Goal: Task Accomplishment & Management: Manage account settings

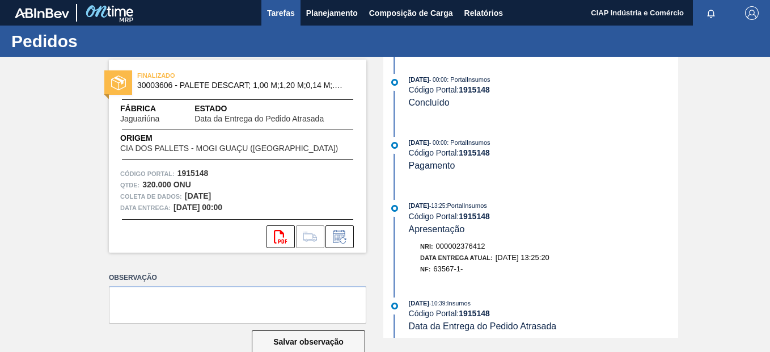
click at [280, 7] on span "Tarefas" at bounding box center [281, 13] width 28 height 14
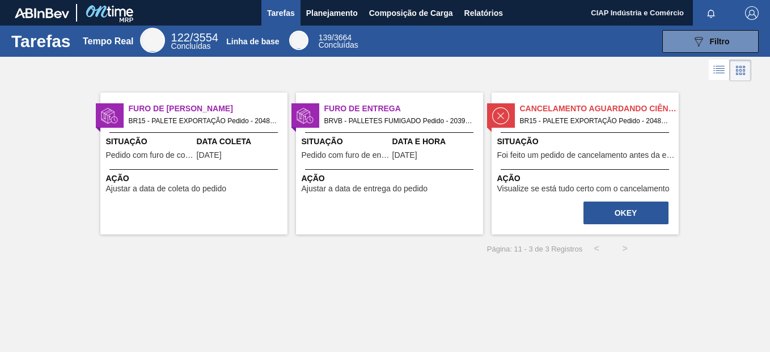
click at [217, 128] on div "Furo de Coleta BR15 - PALETE EXPORTAÇÃO Pedido - 2048206 Situação Pedido com fu…" at bounding box center [193, 163] width 187 height 142
click at [172, 155] on span "Pedido com furo de coleta" at bounding box center [150, 155] width 88 height 9
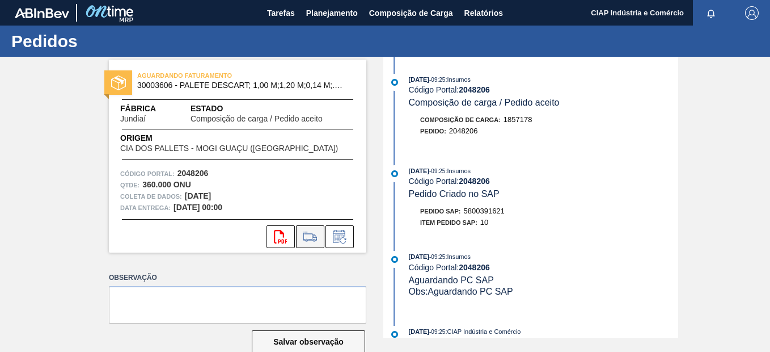
click at [309, 235] on icon at bounding box center [310, 237] width 18 height 14
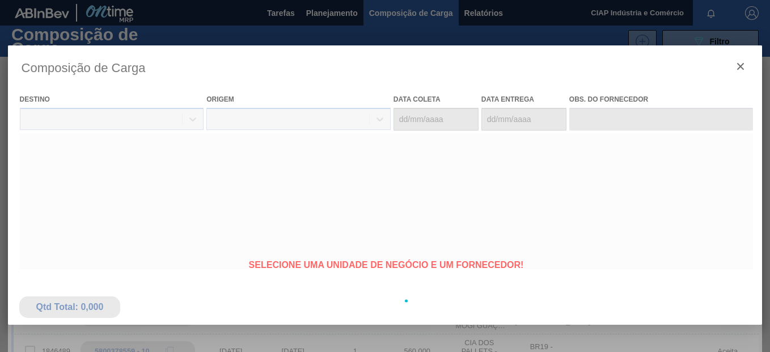
type coleta "13/10/2025"
type Entrega "[DATE]"
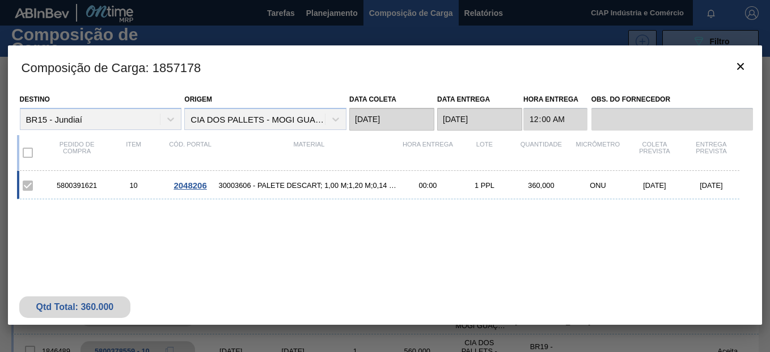
click at [257, 36] on div at bounding box center [385, 176] width 770 height 352
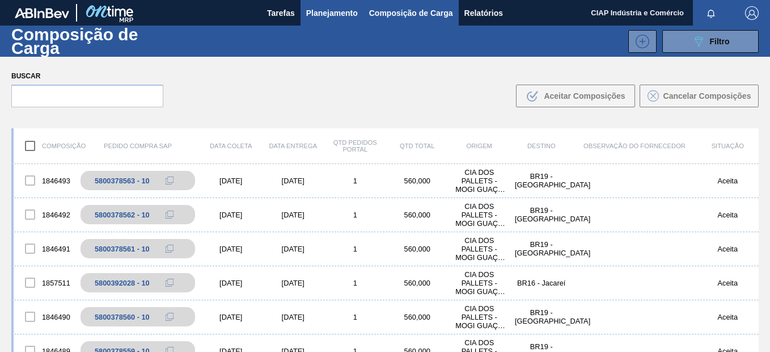
click at [316, 14] on span "Planejamento" at bounding box center [332, 13] width 52 height 14
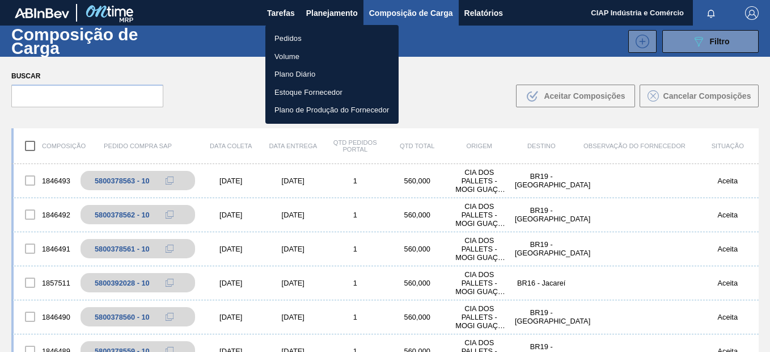
click at [292, 36] on li "Pedidos" at bounding box center [331, 38] width 133 height 18
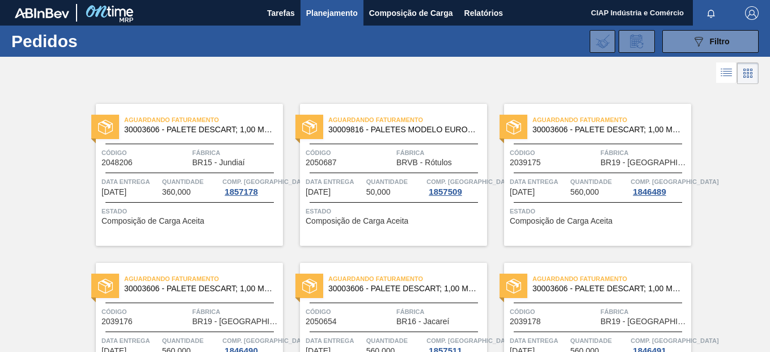
click at [198, 176] on span "Quantidade" at bounding box center [191, 181] width 58 height 11
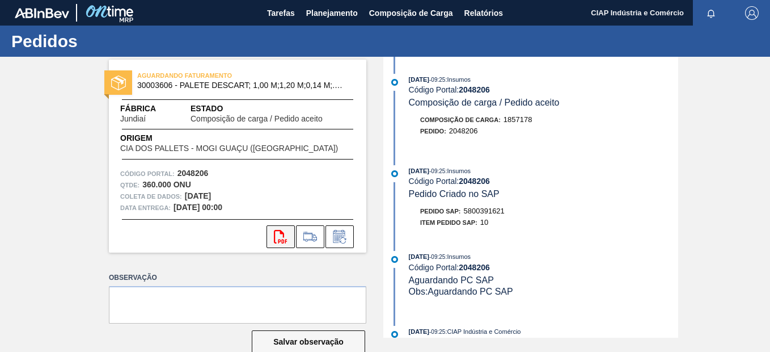
click at [281, 239] on icon "svg{fill:#ff0000}" at bounding box center [281, 237] width 14 height 14
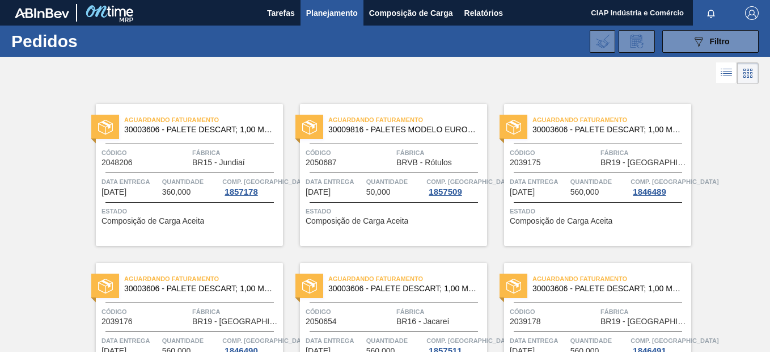
click at [399, 185] on span "Quantidade" at bounding box center [395, 181] width 58 height 11
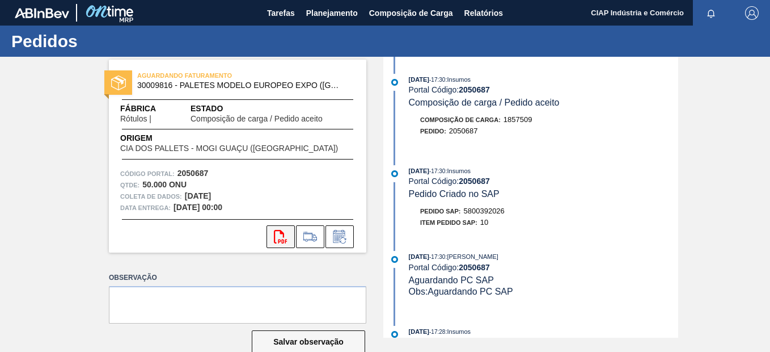
click at [286, 242] on icon "svg{fill:#ff0000}" at bounding box center [281, 237] width 14 height 14
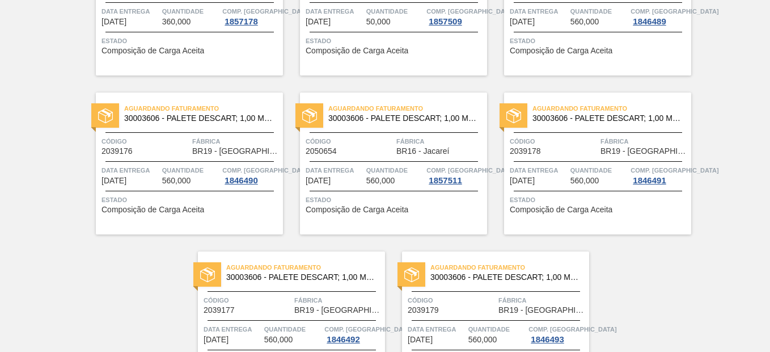
scroll to position [227, 0]
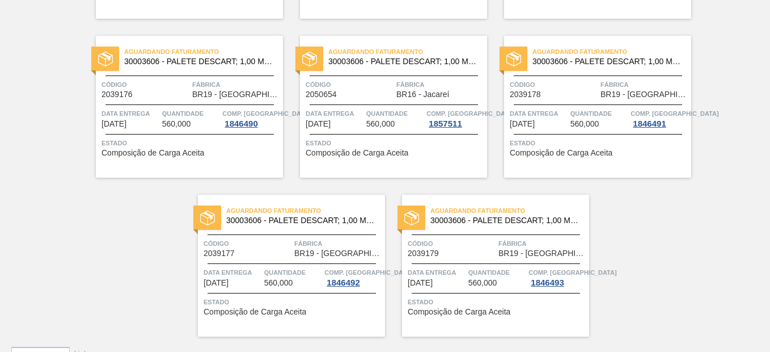
click at [366, 108] on span "Quantidade" at bounding box center [395, 113] width 58 height 11
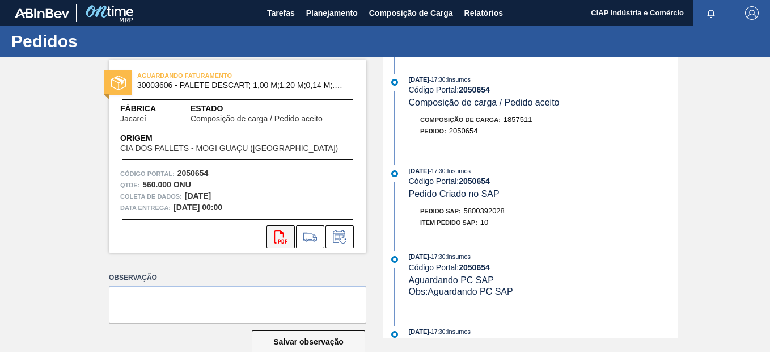
click at [286, 233] on icon "svg{fill:#ff0000}" at bounding box center [281, 237] width 14 height 14
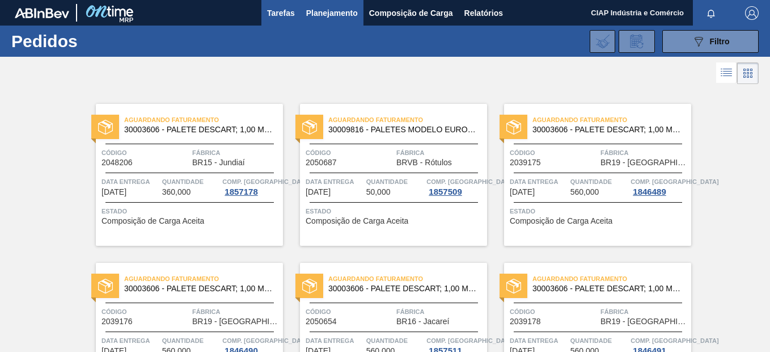
click at [277, 12] on span "Tarefas" at bounding box center [281, 13] width 28 height 14
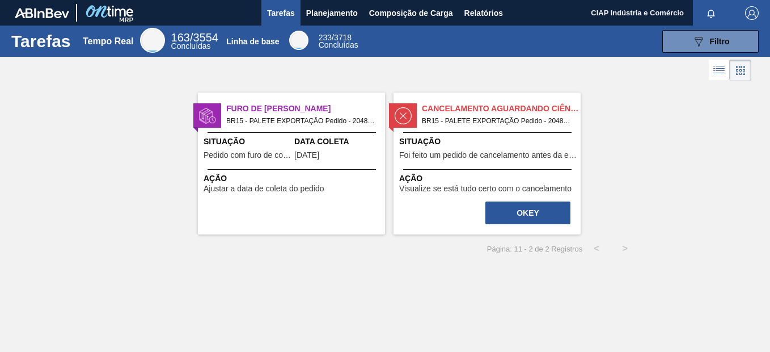
click at [265, 158] on span "Pedido com furo de coleta" at bounding box center [248, 155] width 88 height 9
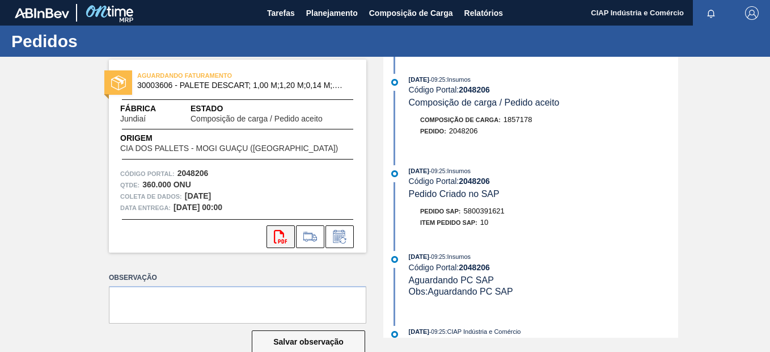
click at [281, 232] on icon at bounding box center [280, 237] width 13 height 14
click at [322, 15] on span "Planejamento" at bounding box center [332, 13] width 52 height 14
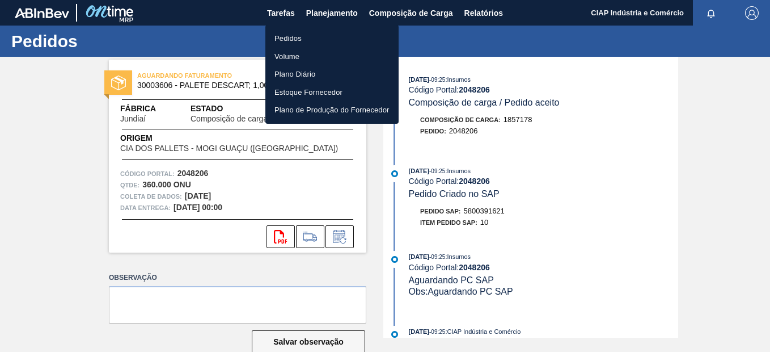
click at [310, 39] on li "Pedidos" at bounding box center [331, 38] width 133 height 18
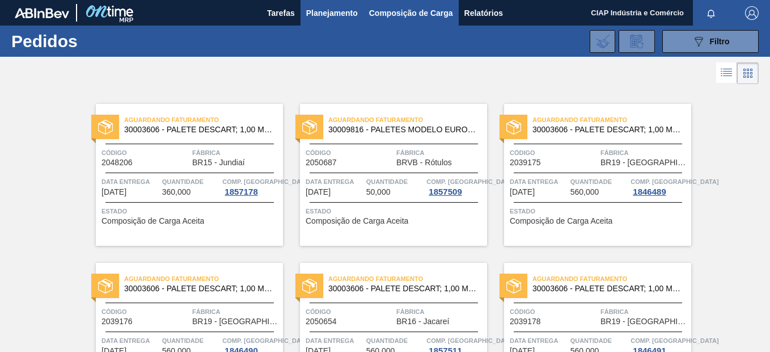
click at [443, 6] on span "Composição de Carga" at bounding box center [411, 13] width 84 height 14
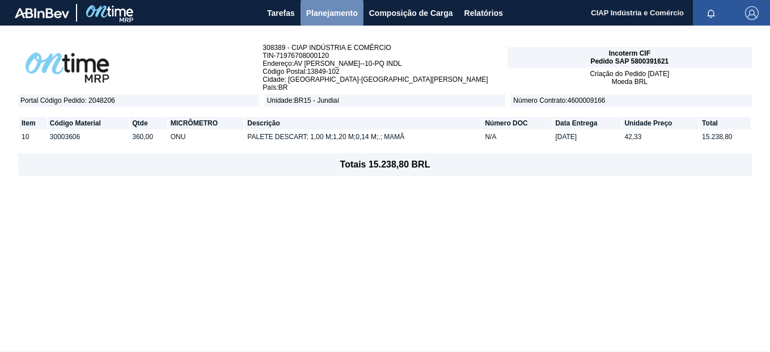
click at [316, 17] on span "Planejamento" at bounding box center [332, 13] width 52 height 14
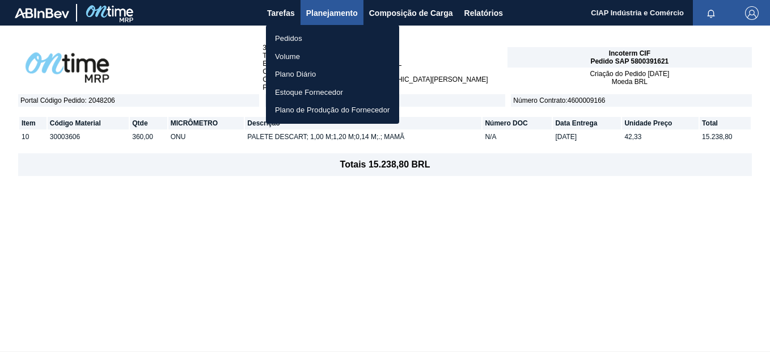
click at [311, 41] on li "Pedidos" at bounding box center [332, 38] width 133 height 18
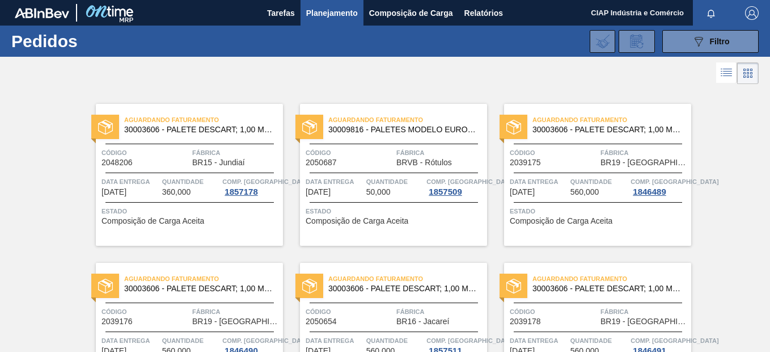
click at [162, 171] on div "Aguardando Faturamento 30003606 - PALETE DESCART; 1,00 M;1,20 M;0,14 M;.; MAMÃ …" at bounding box center [189, 175] width 187 height 142
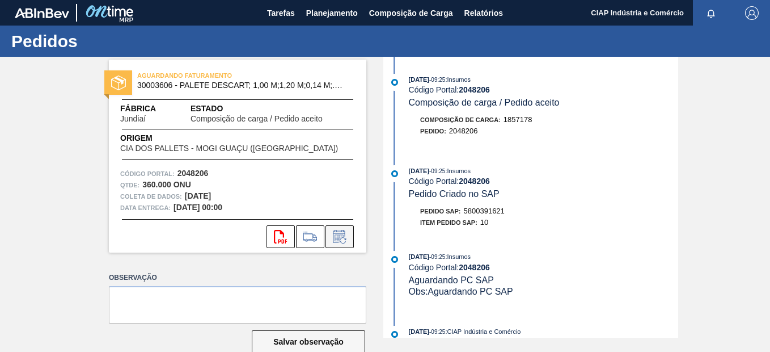
scroll to position [23, 0]
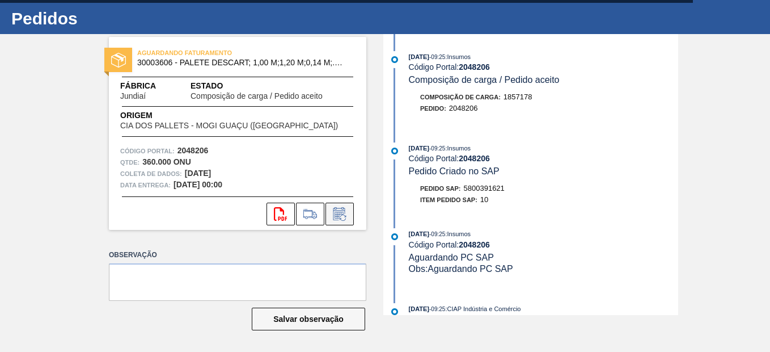
click at [335, 213] on icon at bounding box center [340, 214] width 18 height 14
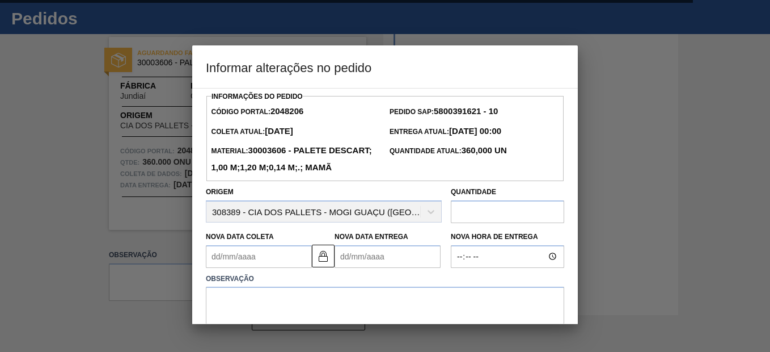
click at [631, 202] on div at bounding box center [385, 176] width 770 height 352
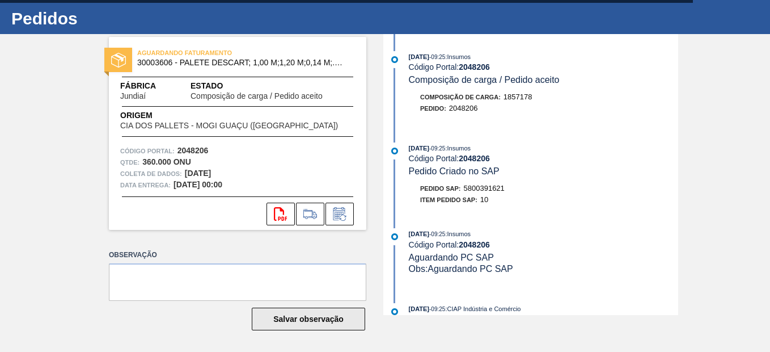
click at [329, 312] on button "Salvar observação" at bounding box center [308, 318] width 113 height 23
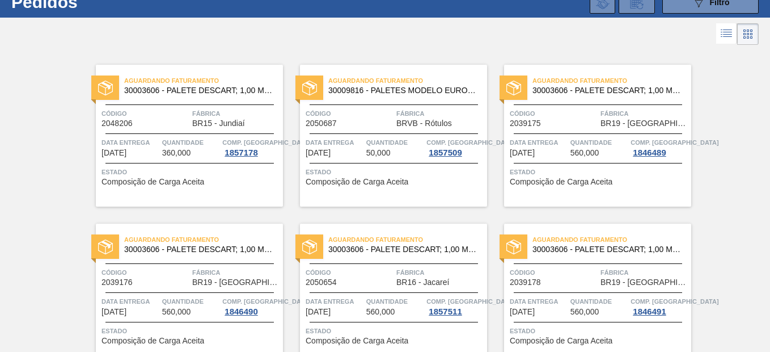
scroll to position [57, 0]
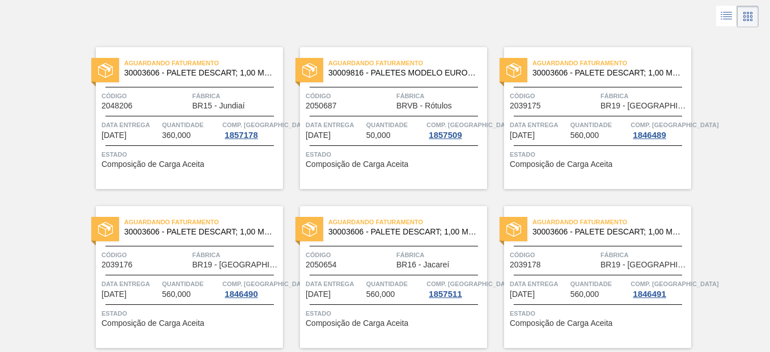
click at [370, 150] on span "Estado" at bounding box center [395, 154] width 179 height 11
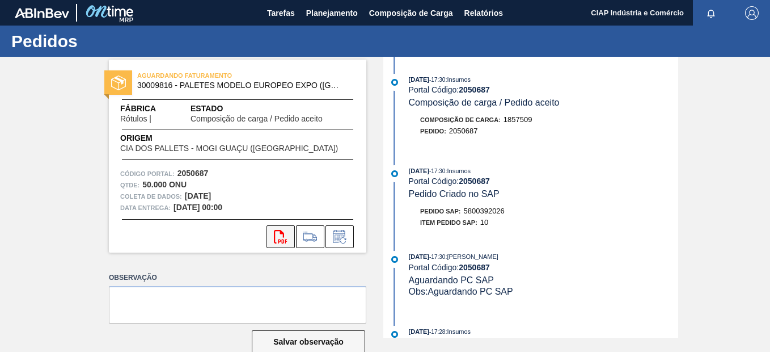
click at [289, 233] on button "svg{fill:#ff0000}" at bounding box center [281, 236] width 28 height 23
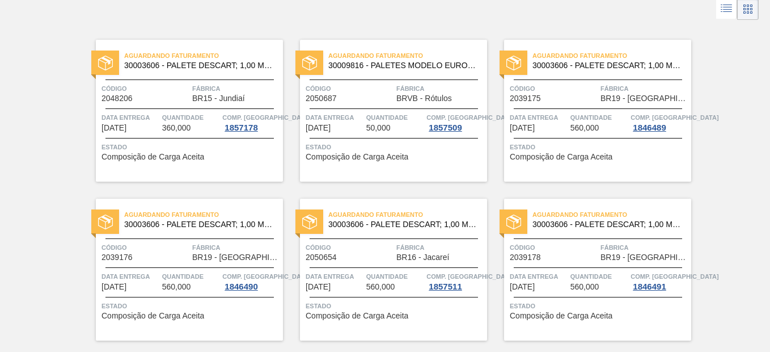
scroll to position [83, 0]
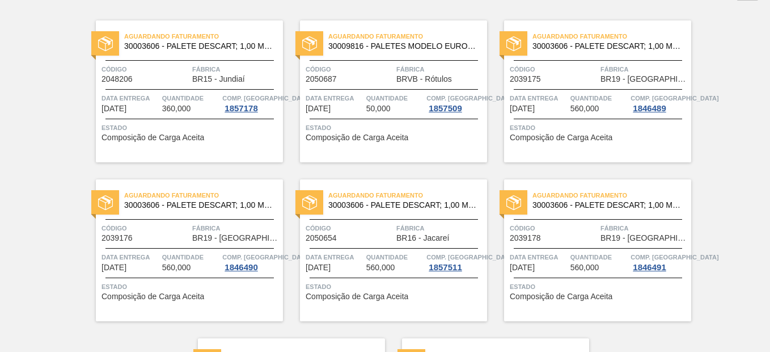
click at [597, 105] on span "560,000" at bounding box center [585, 108] width 29 height 9
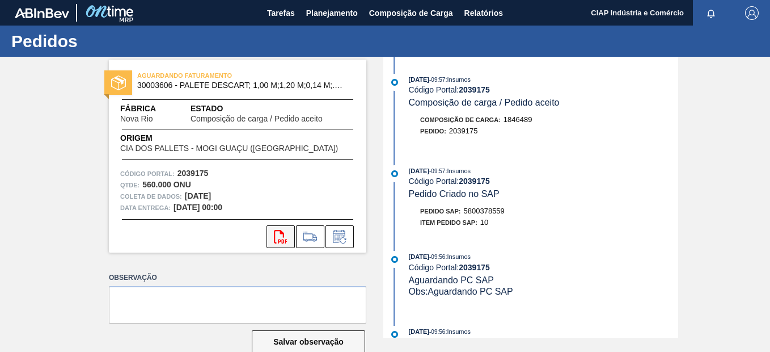
click at [281, 230] on icon "svg{fill:#ff0000}" at bounding box center [281, 237] width 14 height 14
